Goal: Information Seeking & Learning: Learn about a topic

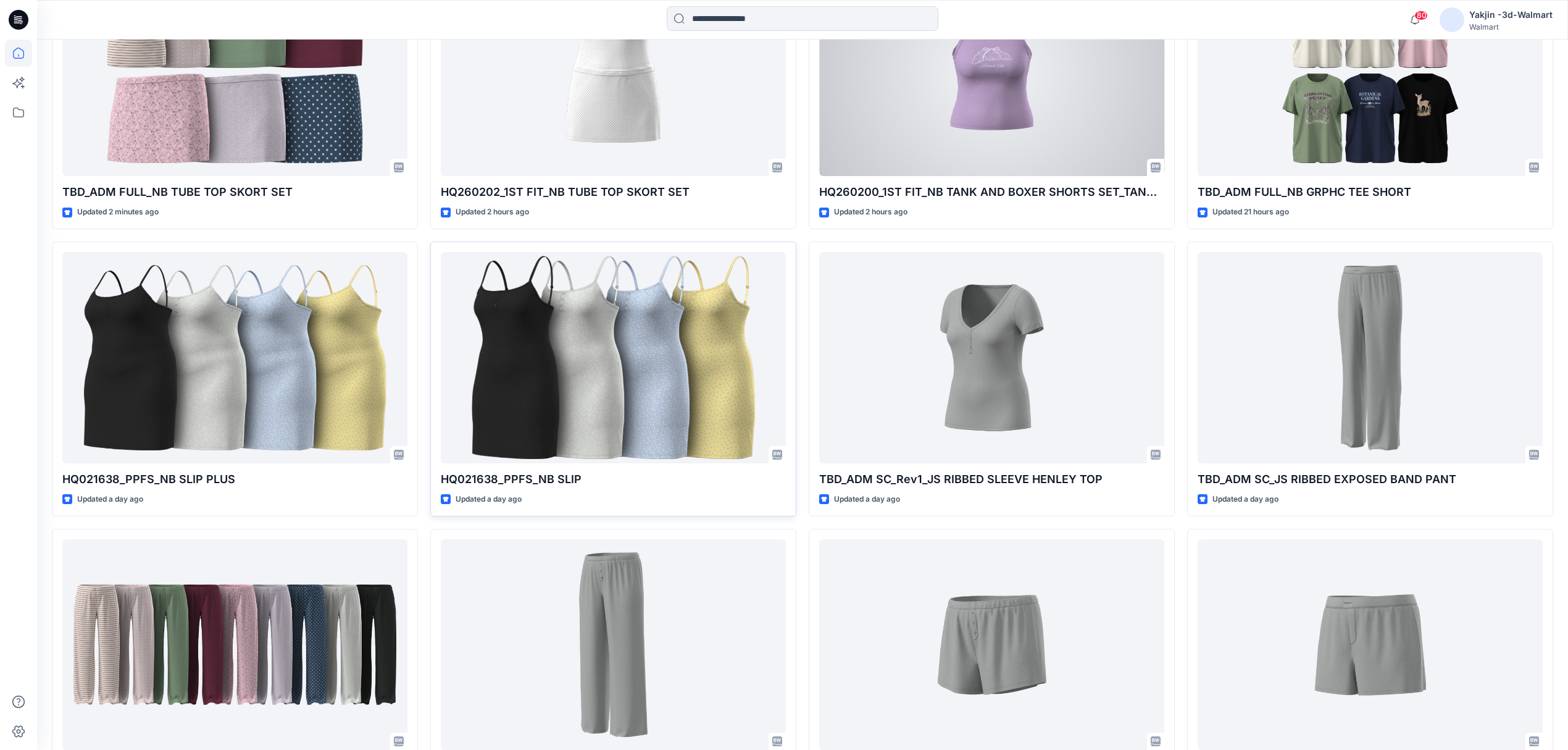
scroll to position [576, 0]
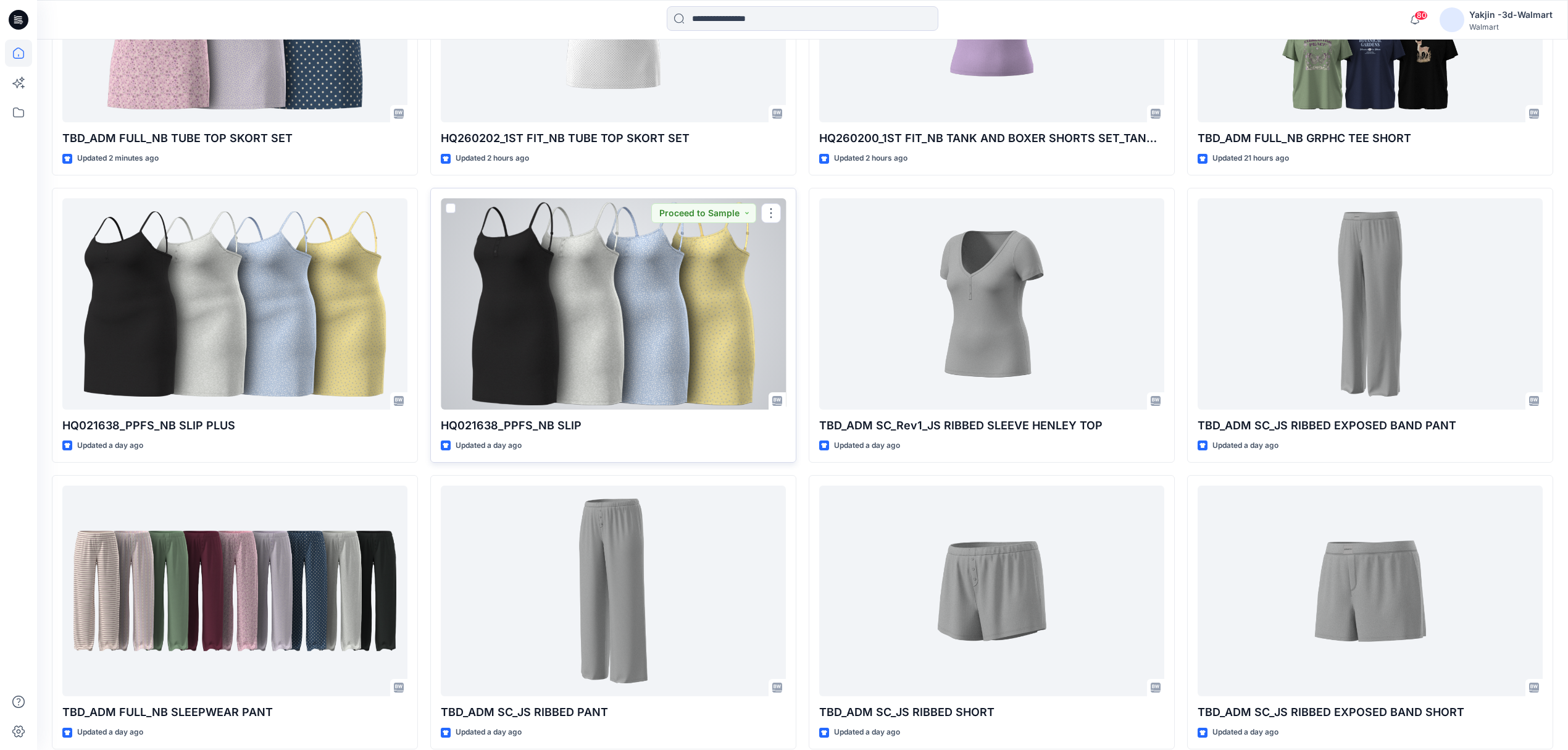
click at [653, 319] on div at bounding box center [613, 304] width 345 height 211
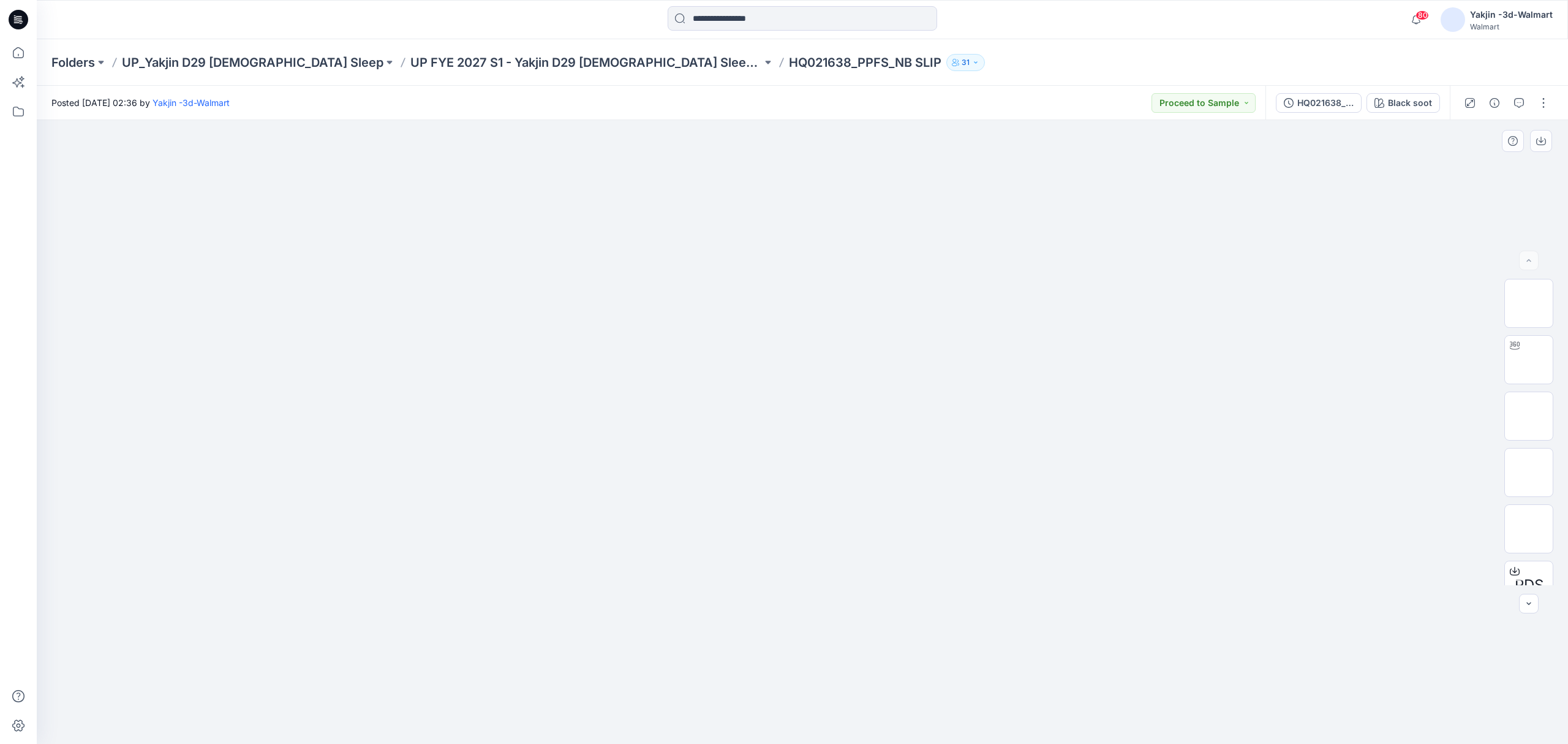
click at [900, 248] on img at bounding box center [802, 248] width 612 height 0
click at [1529, 359] on img at bounding box center [1529, 359] width 0 height 0
drag, startPoint x: 1177, startPoint y: 468, endPoint x: 1017, endPoint y: 483, distance: 160.7
click at [1017, 483] on div at bounding box center [802, 432] width 1531 height 624
drag, startPoint x: 851, startPoint y: 191, endPoint x: 826, endPoint y: 474, distance: 284.1
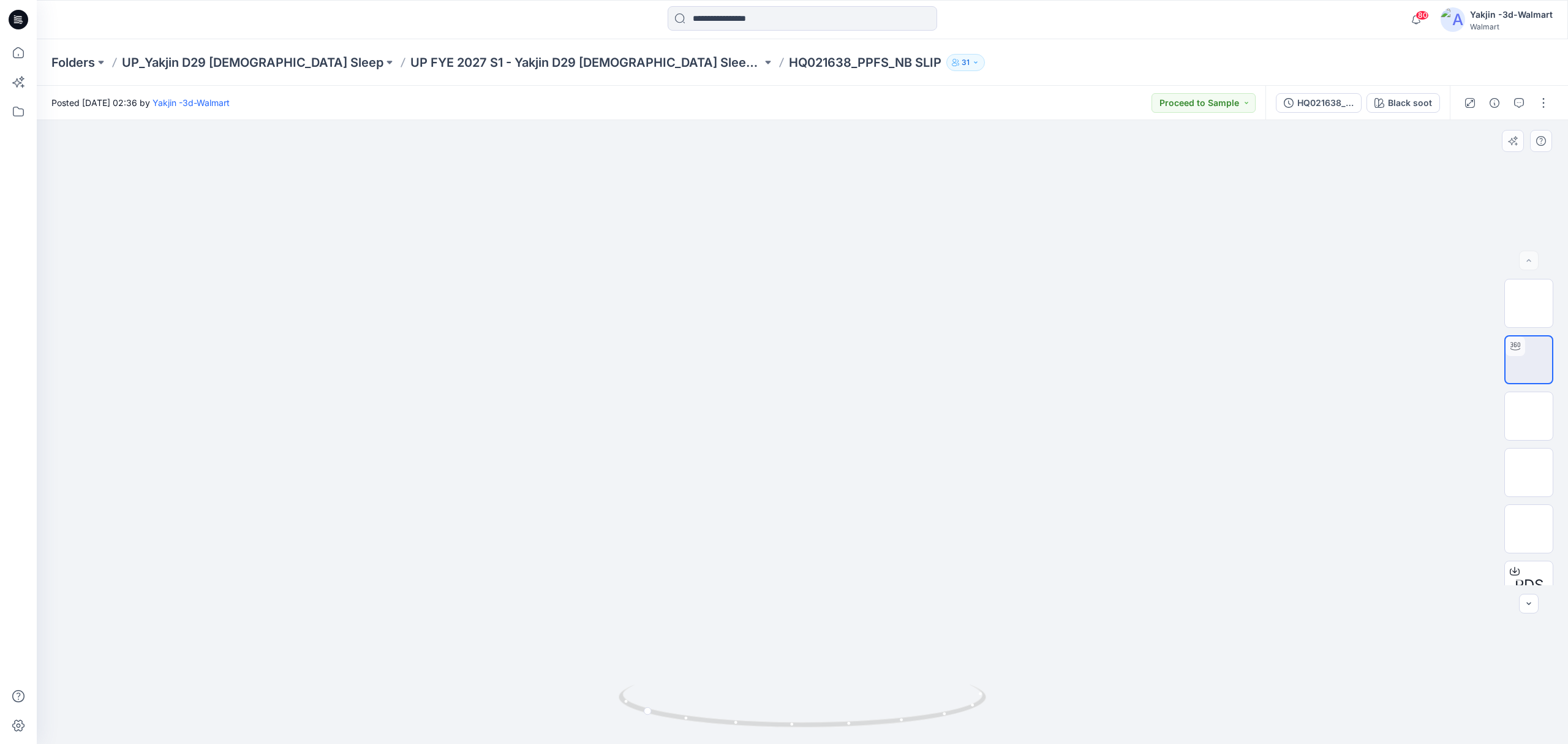
click at [827, 120] on img at bounding box center [802, 120] width 1031 height 0
click at [1340, 102] on div "HQ021638_PPFS_NB SLIP" at bounding box center [1325, 103] width 56 height 14
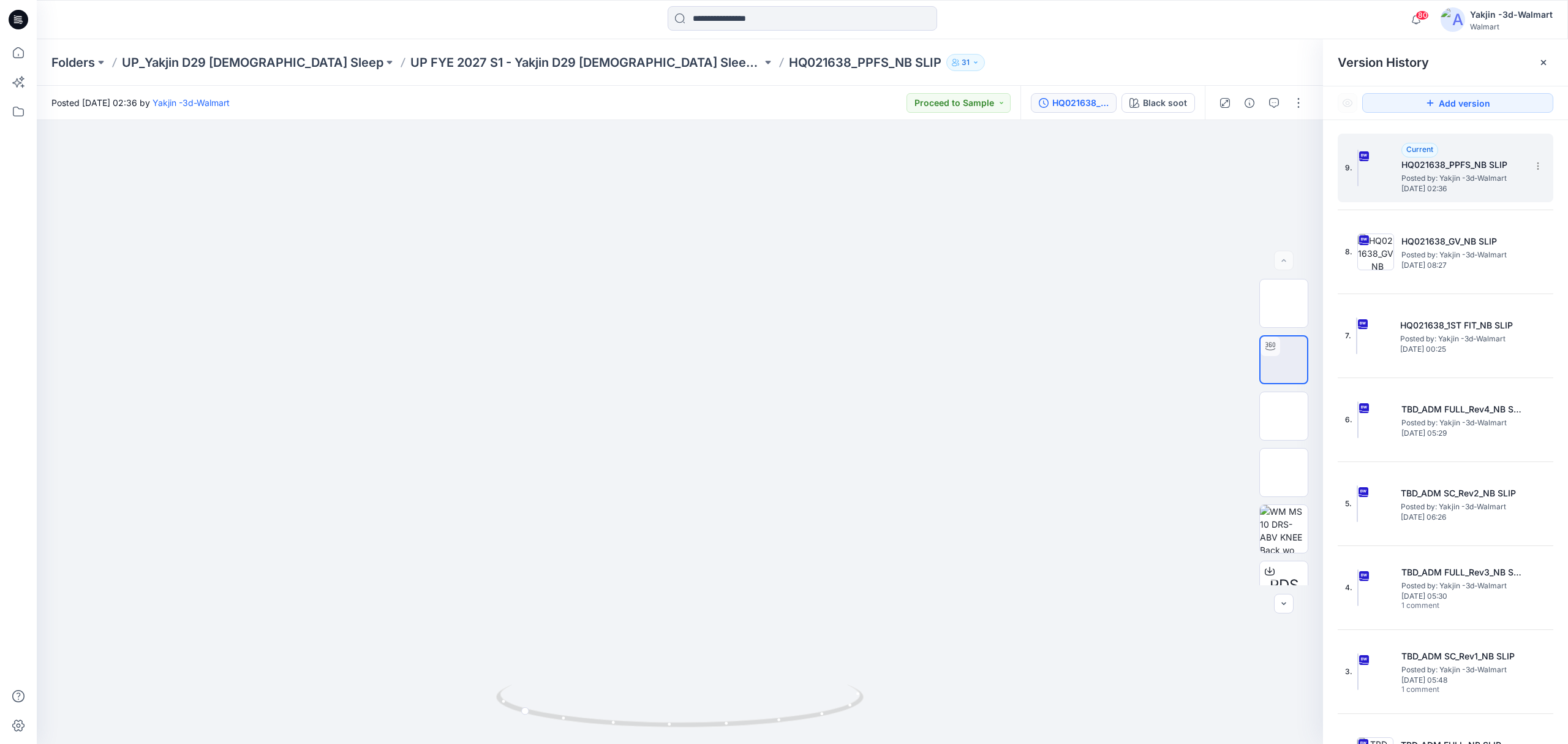
click at [1358, 177] on img at bounding box center [1358, 168] width 1 height 37
click at [1155, 103] on div "Black soot" at bounding box center [1165, 103] width 44 height 14
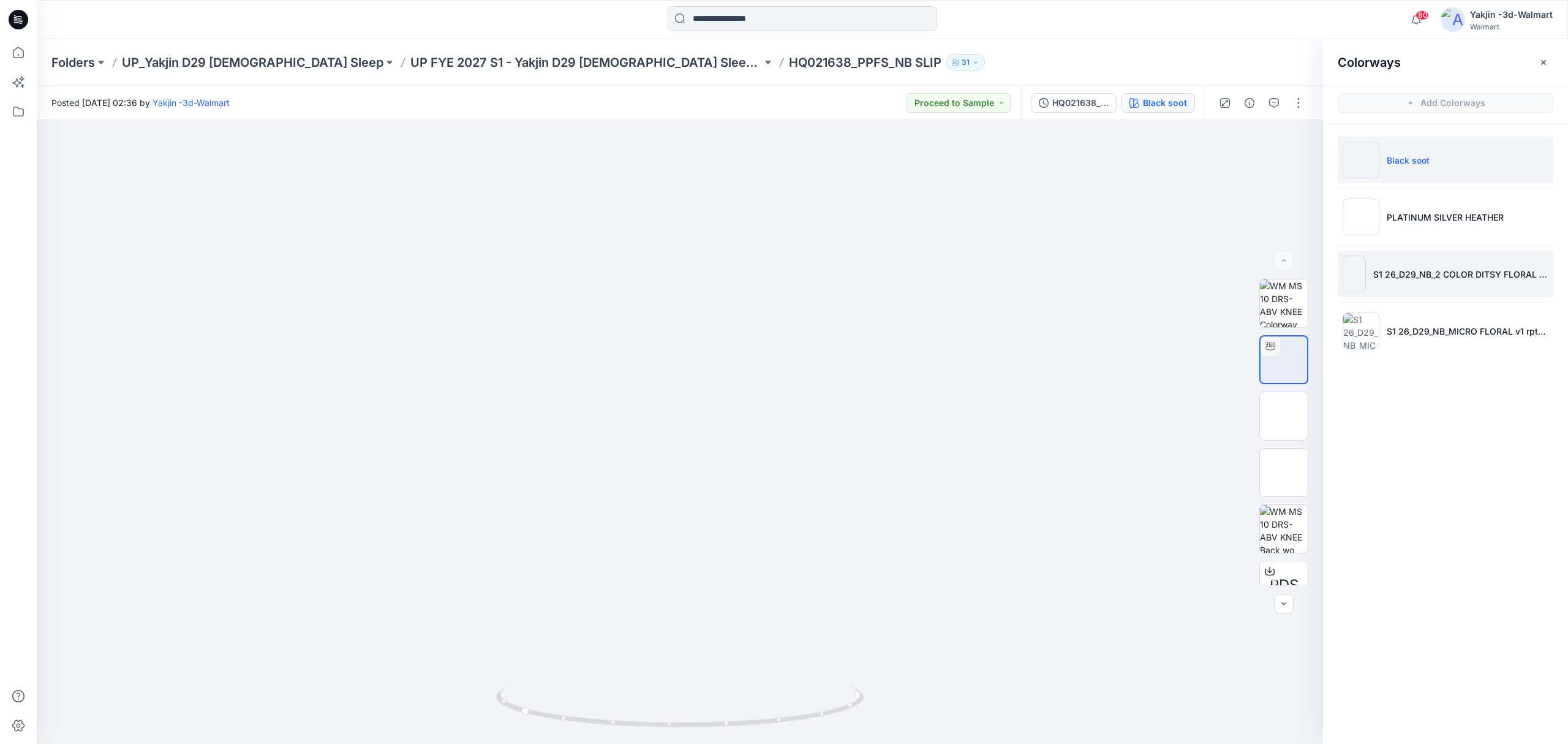
click at [1360, 290] on img at bounding box center [1354, 274] width 23 height 37
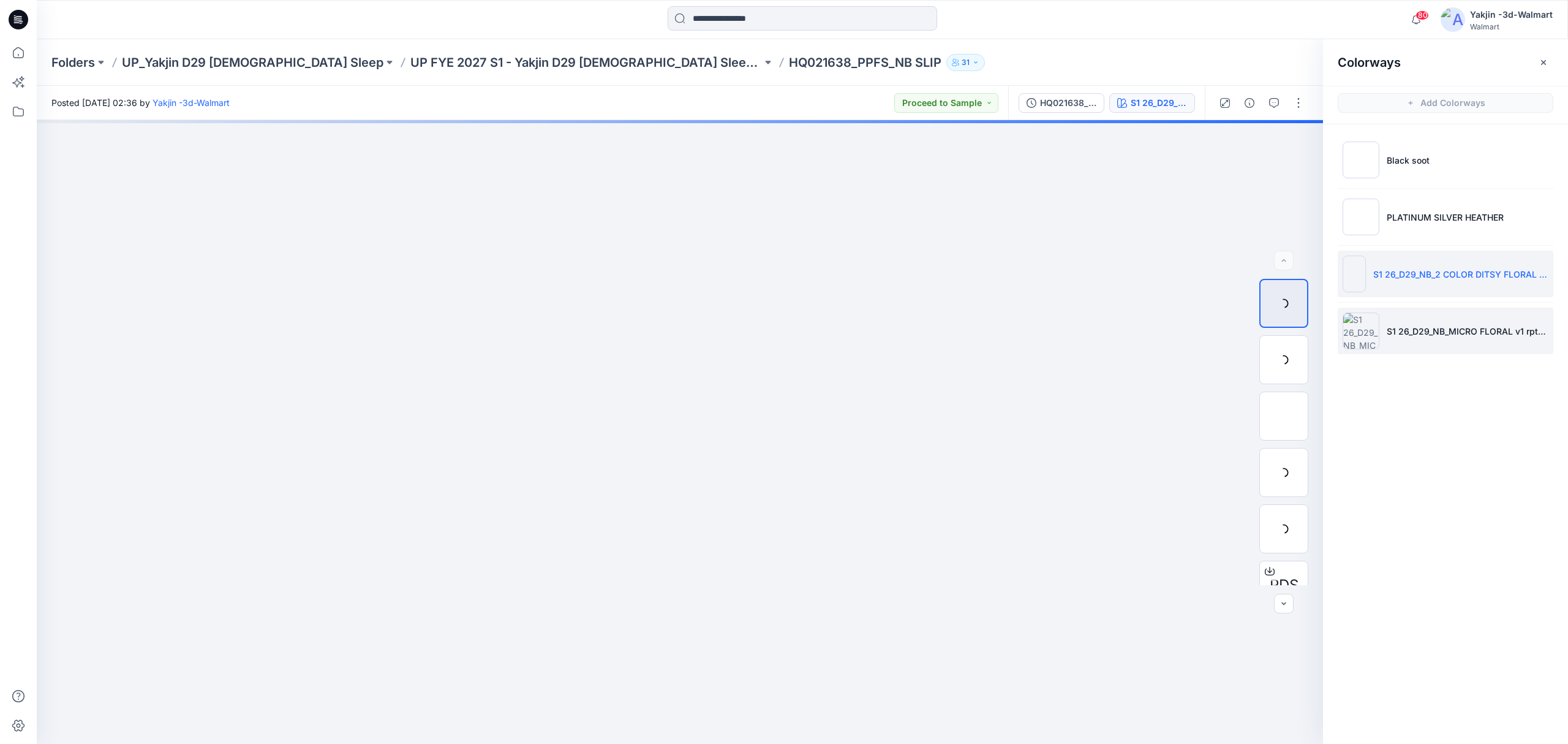
click at [1349, 334] on img at bounding box center [1360, 330] width 37 height 37
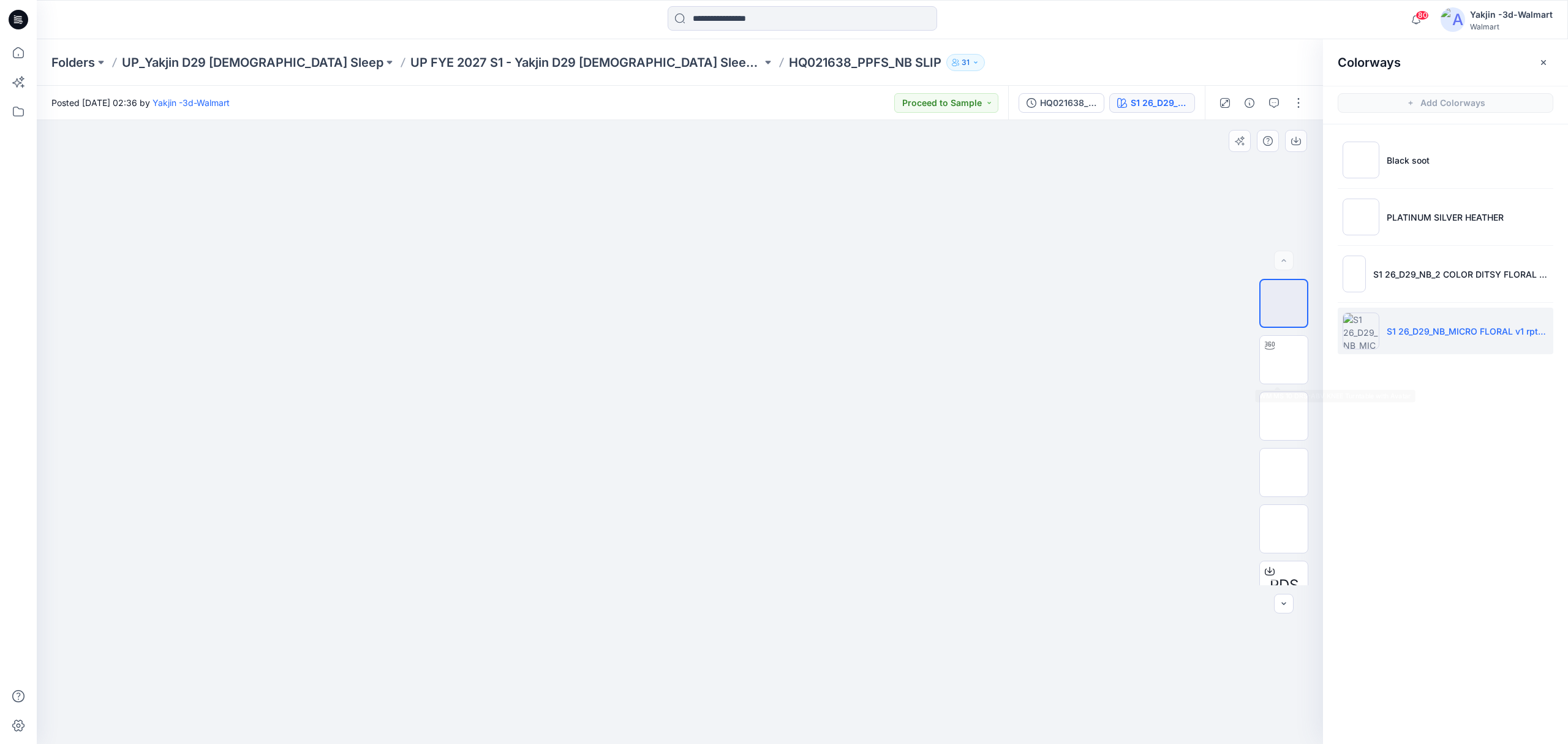
drag, startPoint x: 1282, startPoint y: 358, endPoint x: 1134, endPoint y: 367, distance: 148.3
click at [1135, 367] on div "PDS S1 26_D29_NB_MICRO FLORAL v1 rpt_CW17_TEN LEM_WM Loading... Material Proper…" at bounding box center [680, 432] width 1286 height 624
drag, startPoint x: 768, startPoint y: 516, endPoint x: 741, endPoint y: 518, distance: 27.1
click at [741, 126] on img at bounding box center [679, 126] width 612 height 0
click at [1284, 359] on img at bounding box center [1284, 359] width 0 height 0
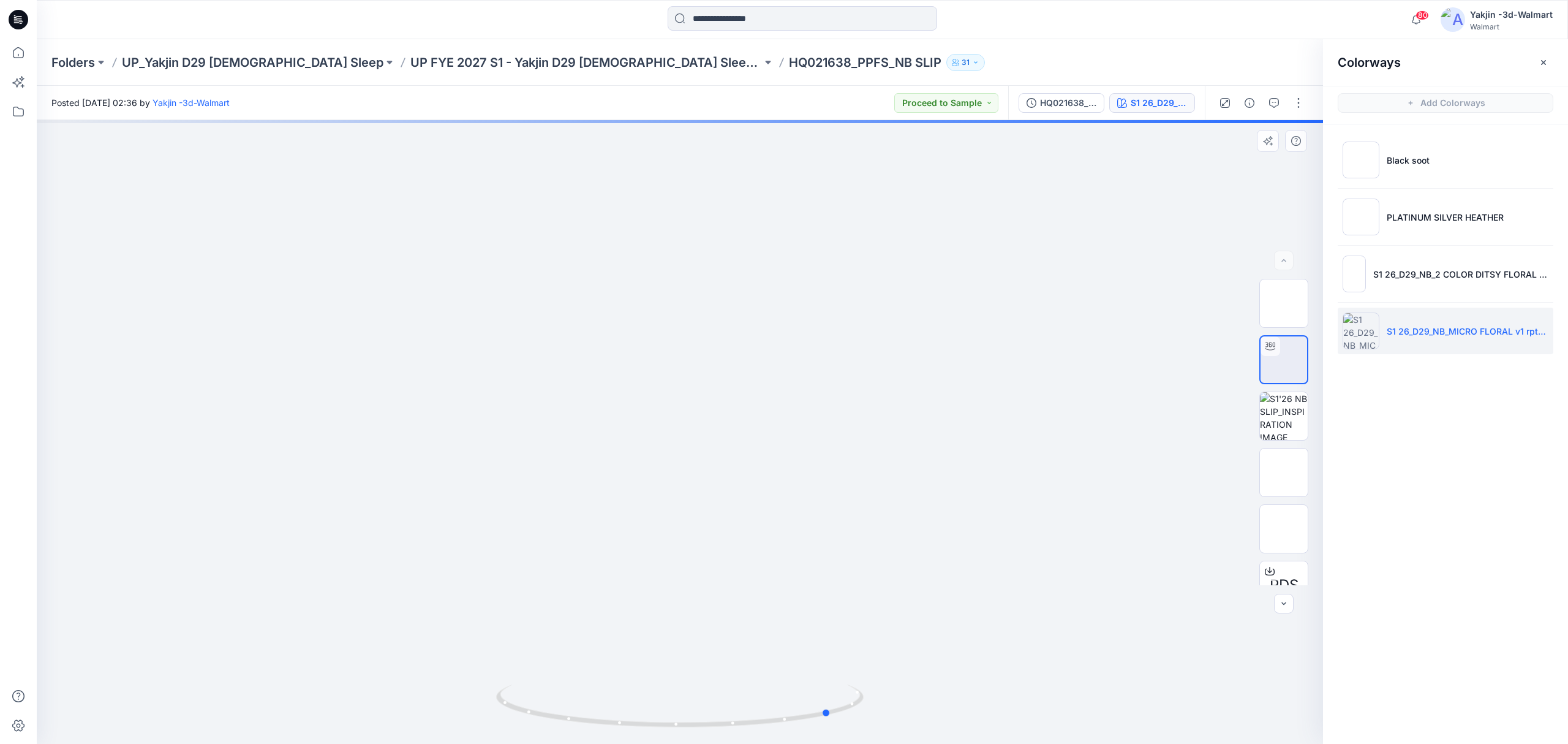
click at [586, 510] on div at bounding box center [680, 432] width 1286 height 624
drag, startPoint x: 795, startPoint y: 485, endPoint x: 593, endPoint y: 488, distance: 202.0
click at [593, 488] on div at bounding box center [680, 432] width 1286 height 624
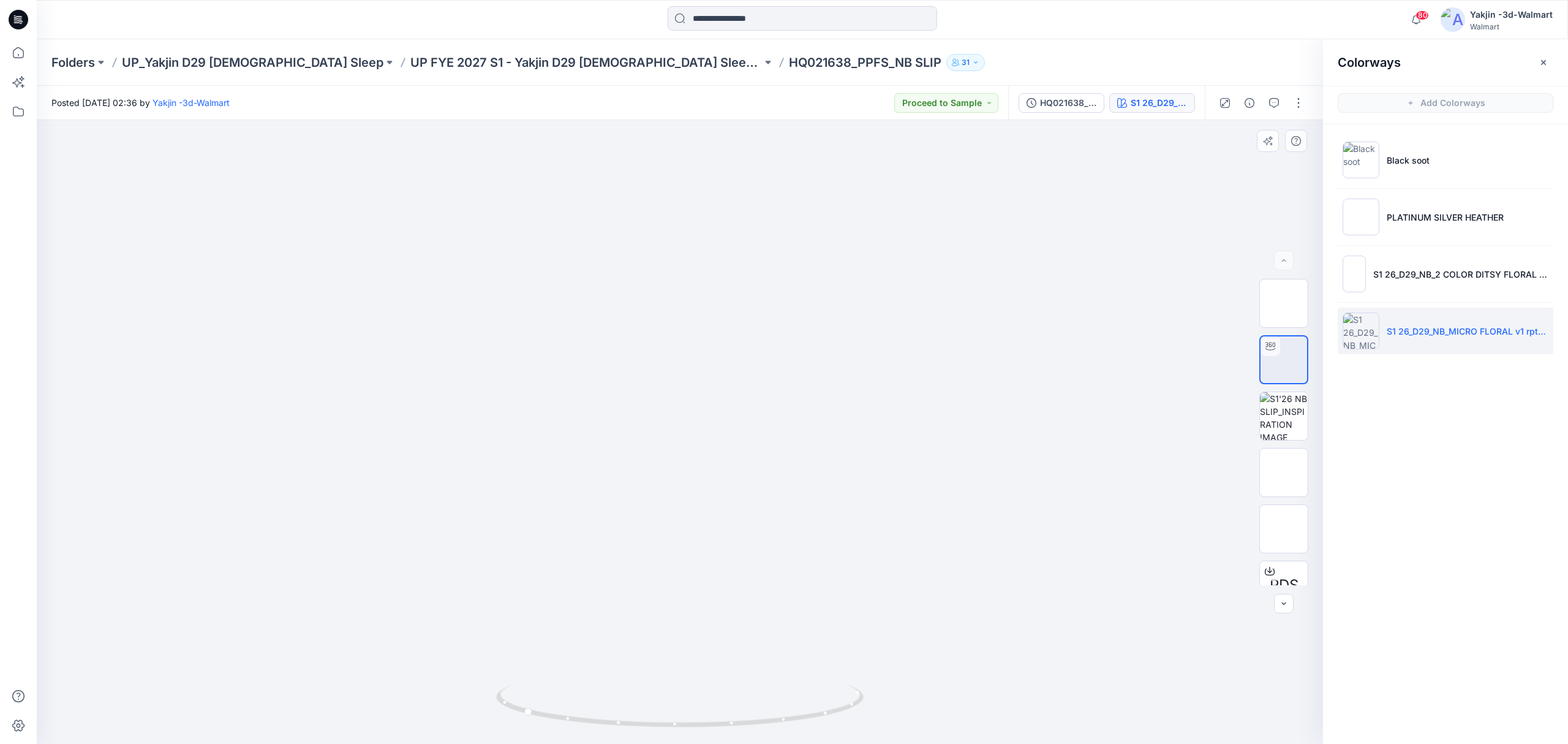
drag, startPoint x: 755, startPoint y: 240, endPoint x: 735, endPoint y: 437, distance: 198.0
click at [735, 90] on img at bounding box center [680, 90] width 1031 height 0
